Goal: Transaction & Acquisition: Purchase product/service

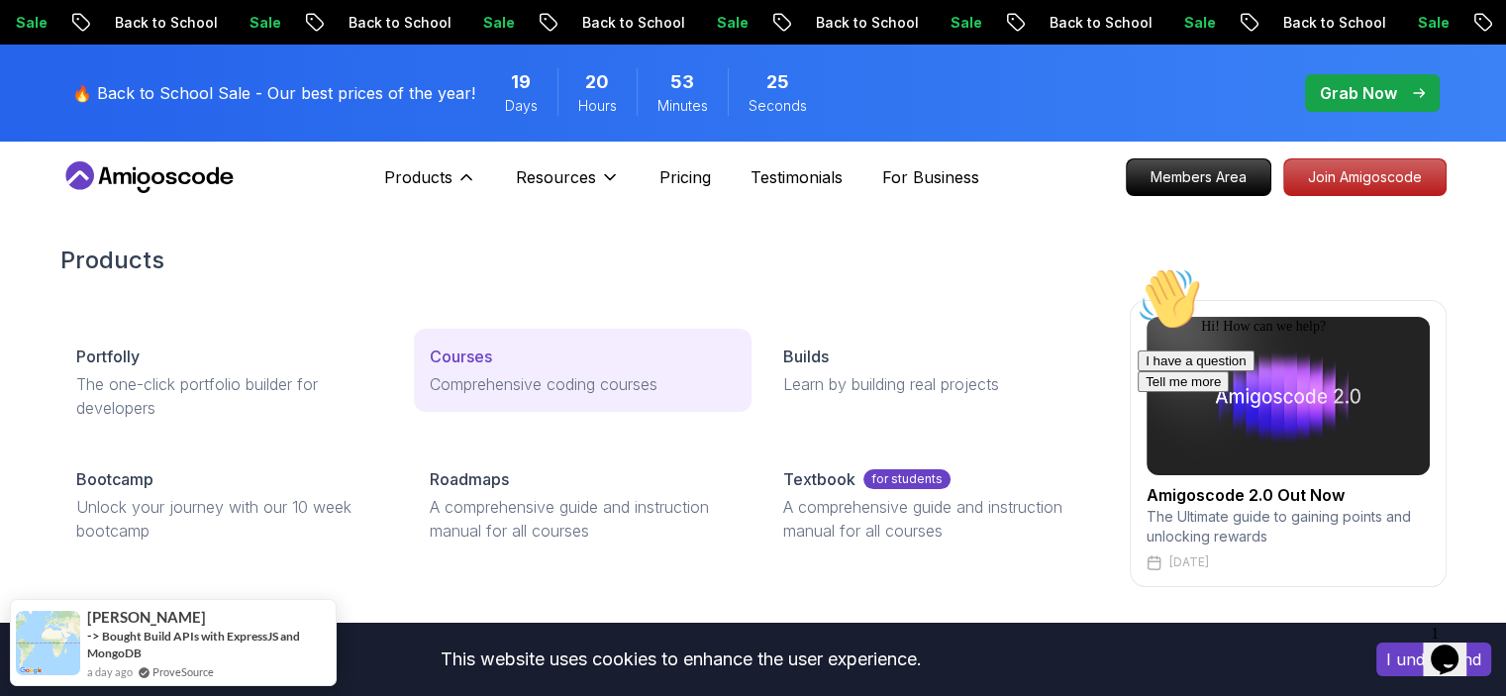
click at [463, 355] on p "Courses" at bounding box center [461, 356] width 62 height 24
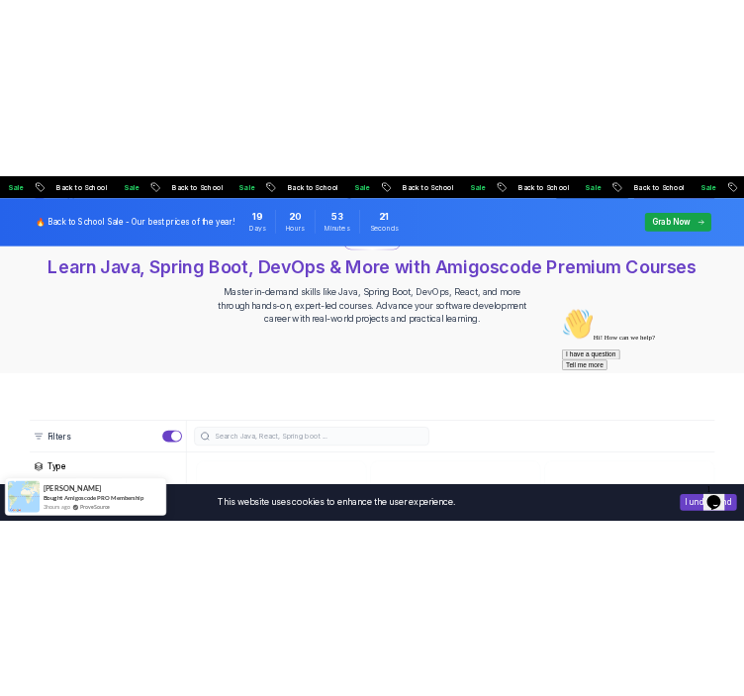
scroll to position [594, 0]
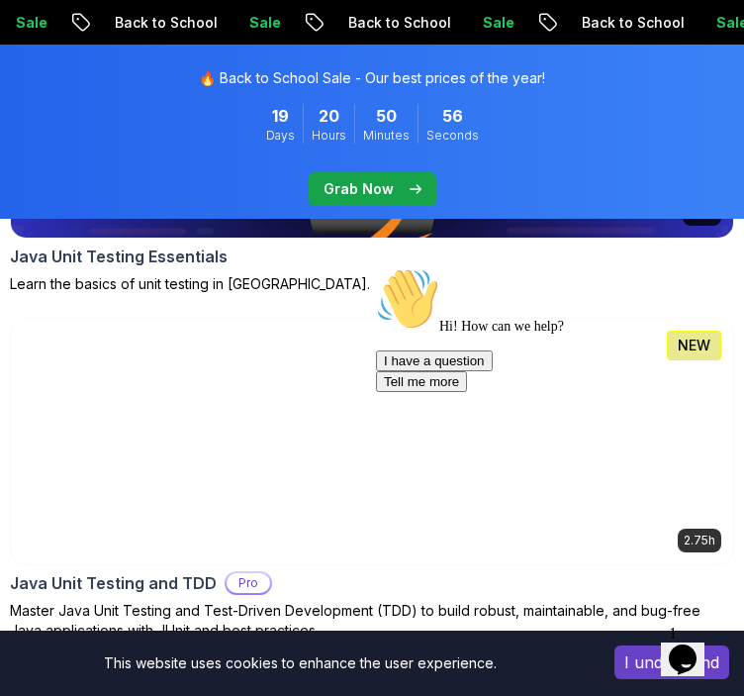
scroll to position [10591, 0]
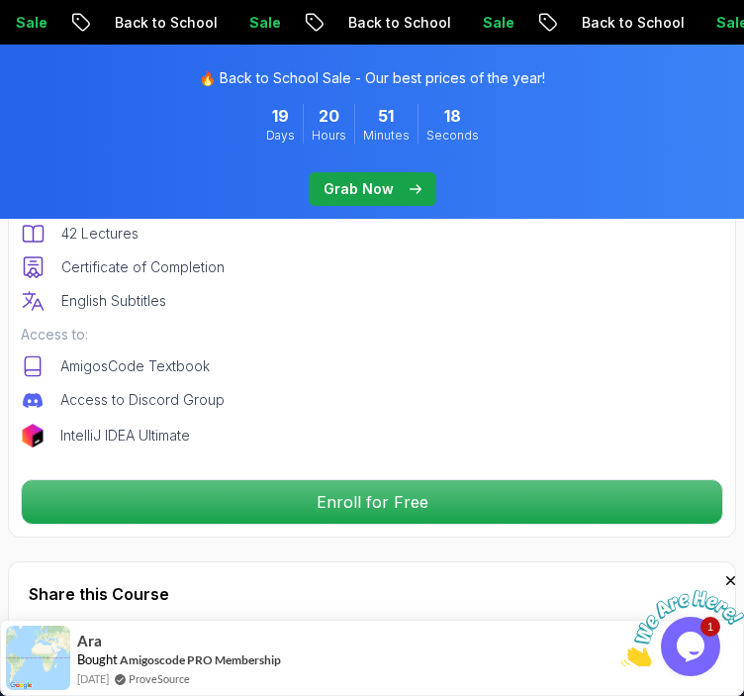
scroll to position [1287, 0]
